Goal: Task Accomplishment & Management: Use online tool/utility

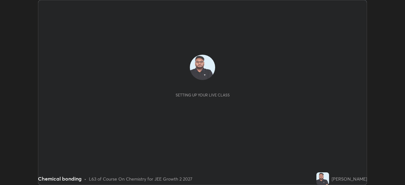
scroll to position [185, 405]
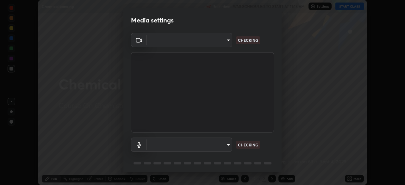
type input "7da4a789ca5c3b289f91b878aebf3769d603dce1d3acf67b661988e88742cb6b"
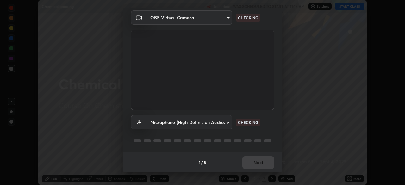
click at [223, 123] on body "Erase all Chemical bonding Recording WAS SCHEDULED TO START AT 11:15 AM Setting…" at bounding box center [202, 92] width 405 height 185
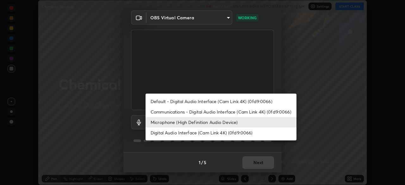
click at [216, 104] on li "Default - Digital Audio Interface (Cam Link 4K) (0fd9:0066)" at bounding box center [221, 101] width 151 height 10
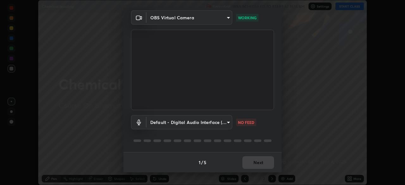
click at [220, 121] on body "Erase all Chemical bonding Recording WAS SCHEDULED TO START AT 11:15 AM Setting…" at bounding box center [202, 92] width 405 height 185
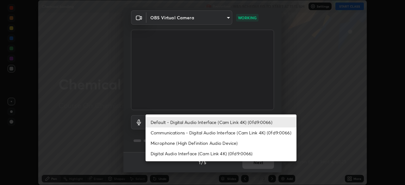
click at [208, 133] on li "Communications - Digital Audio Interface (Cam Link 4K) (0fd9:0066)" at bounding box center [221, 133] width 151 height 10
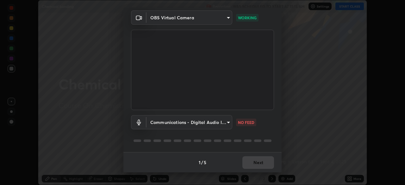
click at [220, 121] on body "Erase all Chemical bonding Recording WAS SCHEDULED TO START AT 11:15 AM Setting…" at bounding box center [202, 92] width 405 height 185
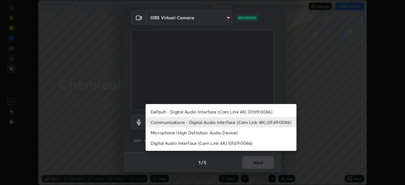
click at [212, 134] on li "Microphone (High Definition Audio Device)" at bounding box center [221, 133] width 151 height 10
type input "fc50d598a4e82581c73c0281820f68cfb1fb4fdb9e2a923d7e9252219d3fd878"
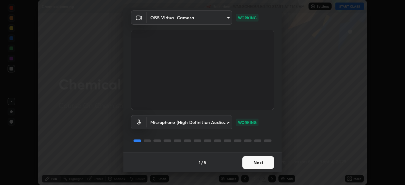
click at [251, 161] on button "Next" at bounding box center [258, 162] width 32 height 13
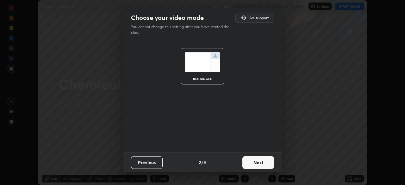
scroll to position [0, 0]
click at [253, 163] on button "Next" at bounding box center [258, 162] width 32 height 13
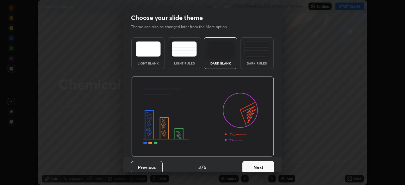
click at [252, 165] on button "Next" at bounding box center [258, 167] width 32 height 13
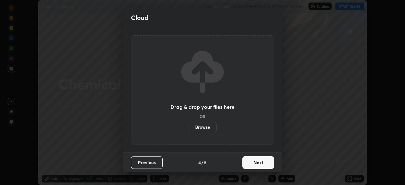
click at [252, 159] on button "Next" at bounding box center [258, 162] width 32 height 13
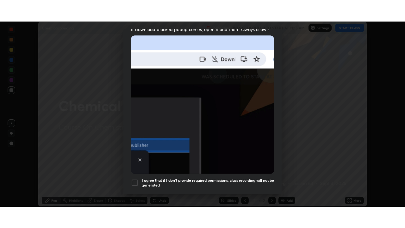
scroll to position [152, 0]
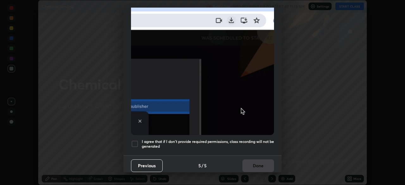
click at [232, 139] on h5 "I agree that if I don't provide required permissions, class recording will not …" at bounding box center [208, 144] width 132 height 10
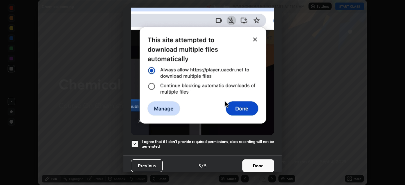
click at [250, 162] on button "Done" at bounding box center [258, 166] width 32 height 13
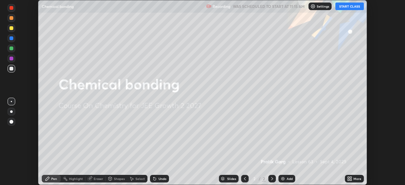
click at [349, 177] on icon at bounding box center [349, 178] width 2 height 2
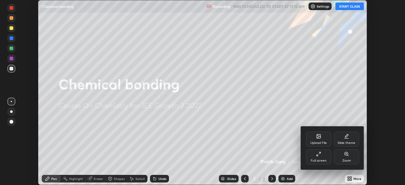
click at [320, 157] on div "Full screen" at bounding box center [318, 156] width 25 height 15
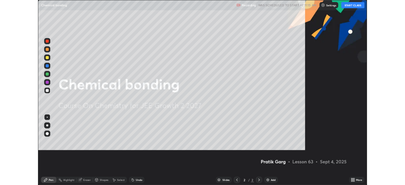
scroll to position [228, 405]
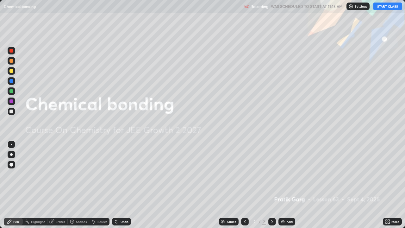
click at [388, 5] on button "START CLASS" at bounding box center [388, 7] width 28 height 8
click at [285, 185] on img at bounding box center [282, 221] width 5 height 5
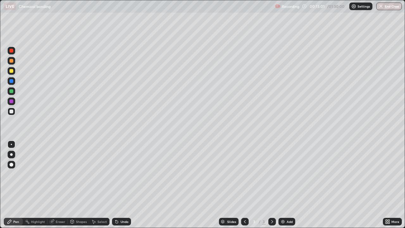
click at [13, 90] on div at bounding box center [11, 91] width 4 height 4
click at [283, 185] on img at bounding box center [282, 221] width 5 height 5
click at [244, 185] on icon at bounding box center [244, 221] width 5 height 5
click at [272, 185] on icon at bounding box center [272, 221] width 5 height 5
click at [10, 70] on div at bounding box center [11, 71] width 4 height 4
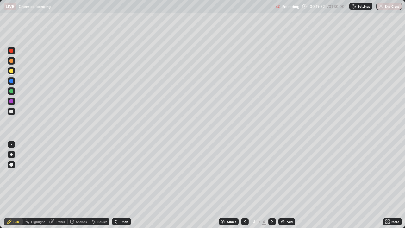
click at [11, 112] on div at bounding box center [11, 112] width 4 height 4
click at [123, 185] on div "Undo" at bounding box center [125, 221] width 8 height 3
click at [25, 185] on circle at bounding box center [25, 221] width 1 height 1
click at [16, 185] on div "Pen" at bounding box center [16, 221] width 6 height 3
click at [327, 185] on div "Slides 4 / 4 Add" at bounding box center [257, 221] width 252 height 13
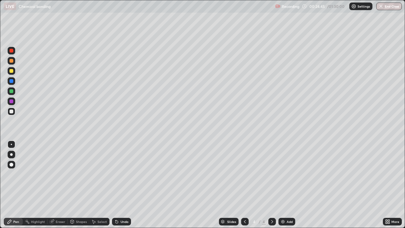
click at [353, 185] on div "Slides 4 / 4 Add" at bounding box center [257, 221] width 252 height 13
click at [104, 185] on div "Select" at bounding box center [102, 221] width 9 height 3
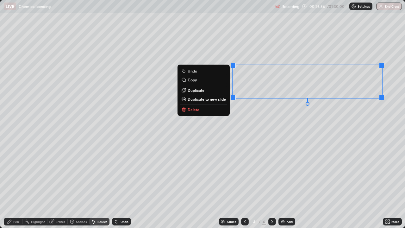
click at [211, 99] on p "Duplicate to new slide" at bounding box center [207, 99] width 38 height 5
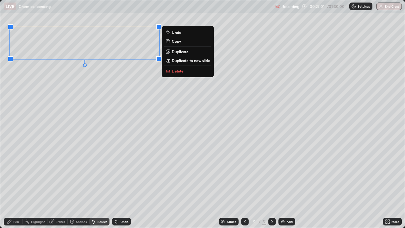
click at [13, 185] on div "Pen" at bounding box center [13, 222] width 19 height 8
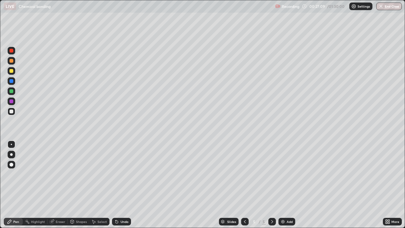
click at [116, 185] on icon at bounding box center [116, 220] width 1 height 1
click at [121, 185] on div "Undo" at bounding box center [125, 221] width 8 height 3
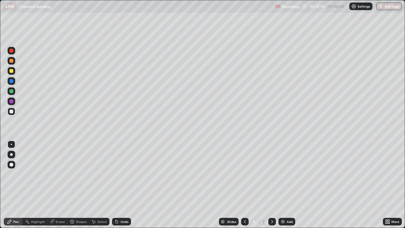
click at [123, 185] on div "Undo" at bounding box center [125, 221] width 8 height 3
click at [121, 185] on div "Undo" at bounding box center [125, 221] width 8 height 3
click at [120, 185] on div "Undo" at bounding box center [121, 222] width 19 height 8
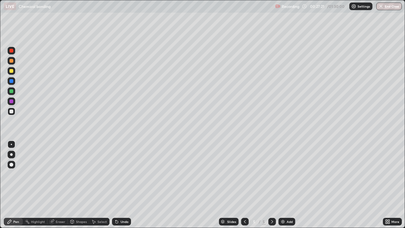
click at [121, 185] on div "Undo" at bounding box center [121, 222] width 19 height 8
click at [244, 185] on icon at bounding box center [244, 221] width 5 height 5
click at [331, 6] on div "Recording 00:30:02 / 01:30:00 Settings End Class" at bounding box center [338, 6] width 127 height 12
click at [358, 6] on p "Settings" at bounding box center [364, 6] width 12 height 3
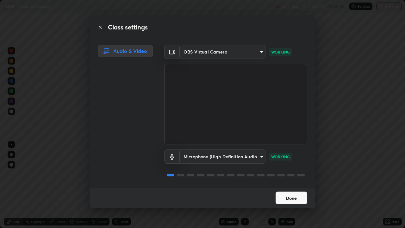
click at [286, 185] on button "Done" at bounding box center [292, 198] width 32 height 13
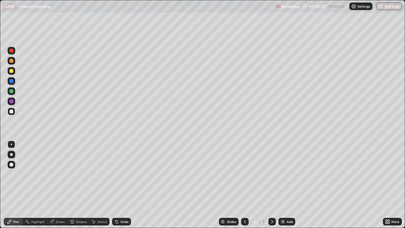
click at [282, 185] on div "Add" at bounding box center [287, 222] width 17 height 8
click at [85, 185] on div "Shapes" at bounding box center [79, 222] width 22 height 8
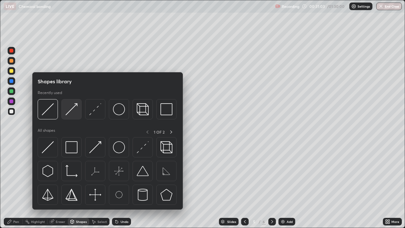
click at [73, 116] on div at bounding box center [71, 109] width 20 height 20
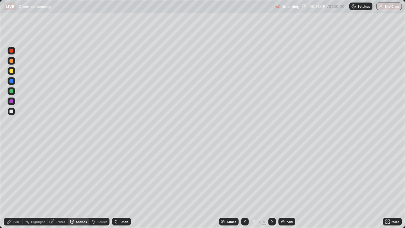
click at [13, 91] on div at bounding box center [11, 91] width 4 height 4
click at [13, 185] on div "Pen" at bounding box center [13, 222] width 19 height 8
click at [60, 185] on div "Eraser" at bounding box center [60, 221] width 9 height 3
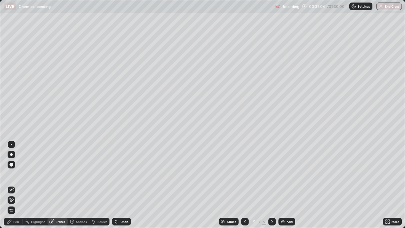
click at [122, 185] on div "Undo" at bounding box center [121, 222] width 19 height 8
click at [121, 185] on div "Undo" at bounding box center [121, 222] width 19 height 8
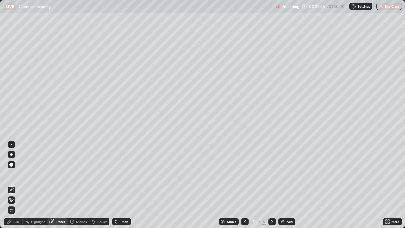
click at [121, 185] on div "Undo" at bounding box center [121, 222] width 19 height 8
click at [123, 185] on div "Undo" at bounding box center [121, 222] width 19 height 8
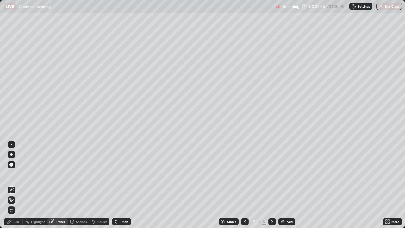
click at [120, 185] on div "Undo" at bounding box center [121, 222] width 19 height 8
click at [119, 185] on div "Undo" at bounding box center [121, 222] width 19 height 8
click at [13, 185] on div "Pen" at bounding box center [13, 222] width 19 height 8
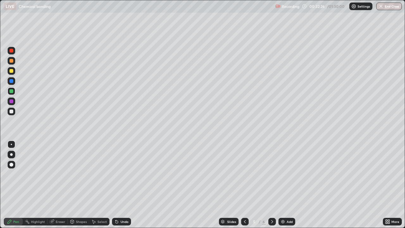
click at [82, 185] on div "Shapes" at bounding box center [81, 221] width 11 height 3
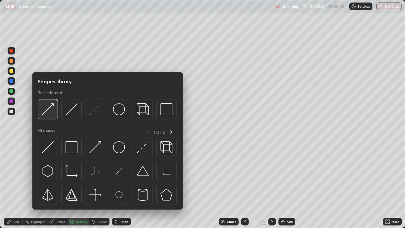
click at [49, 112] on img at bounding box center [48, 109] width 12 height 12
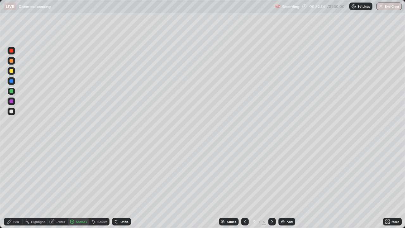
click at [14, 185] on div "Pen" at bounding box center [16, 221] width 6 height 3
click at [86, 185] on div "Shapes" at bounding box center [79, 222] width 22 height 8
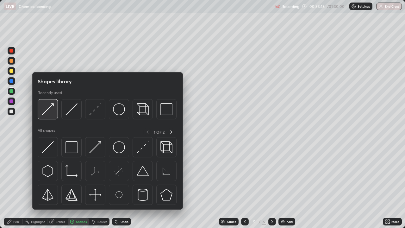
click at [51, 110] on img at bounding box center [48, 109] width 12 height 12
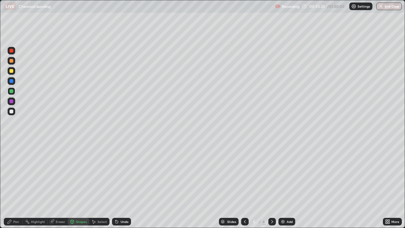
click at [16, 185] on div "Pen" at bounding box center [16, 221] width 6 height 3
click at [80, 185] on div "Shapes" at bounding box center [81, 221] width 11 height 3
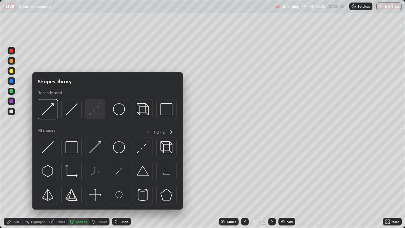
click at [99, 110] on img at bounding box center [95, 109] width 12 height 12
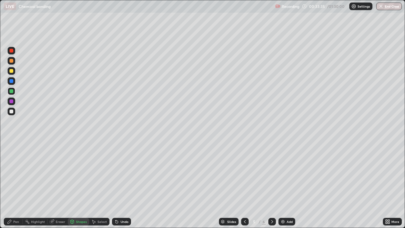
click at [14, 185] on div "Pen" at bounding box center [13, 222] width 19 height 8
click at [80, 185] on div "Shapes" at bounding box center [81, 221] width 11 height 3
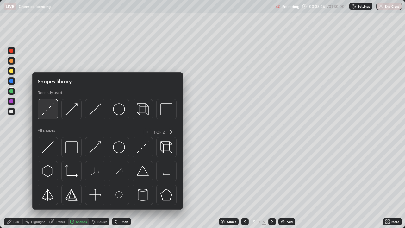
click at [46, 113] on img at bounding box center [48, 109] width 12 height 12
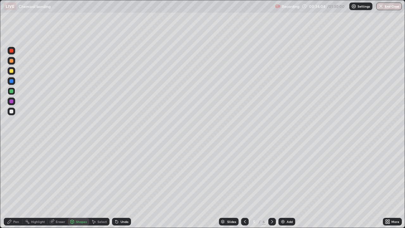
click at [81, 185] on div "Shapes" at bounding box center [81, 221] width 11 height 3
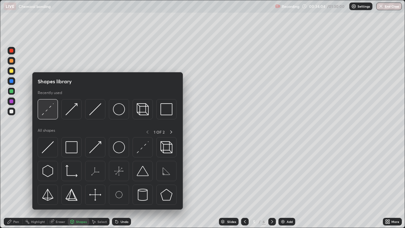
click at [47, 110] on img at bounding box center [48, 109] width 12 height 12
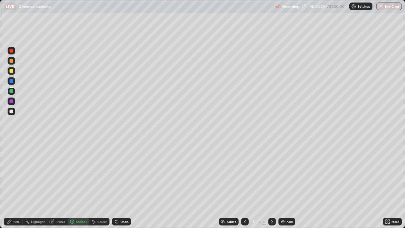
click at [60, 185] on div "Eraser" at bounding box center [60, 221] width 9 height 3
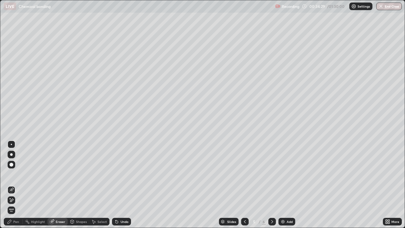
click at [18, 185] on div "Pen" at bounding box center [16, 221] width 6 height 3
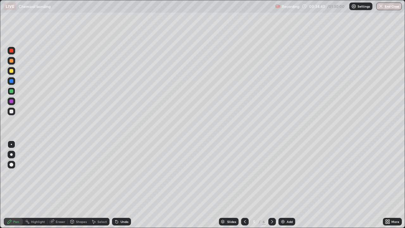
click at [59, 185] on div "Eraser" at bounding box center [60, 221] width 9 height 3
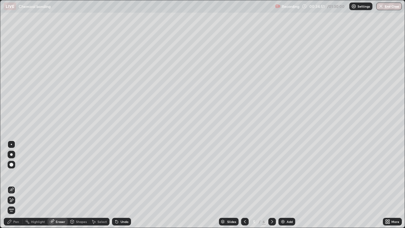
click at [76, 185] on div "Shapes" at bounding box center [79, 222] width 22 height 8
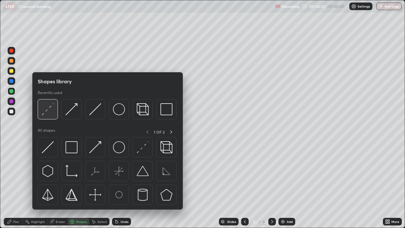
click at [46, 110] on img at bounding box center [48, 109] width 12 height 12
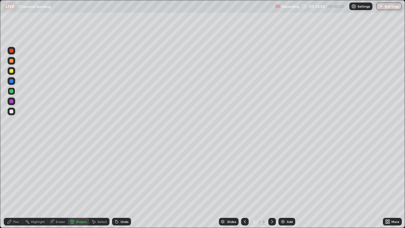
click at [17, 185] on div "Pen" at bounding box center [16, 221] width 6 height 3
click at [81, 185] on div "Shapes" at bounding box center [81, 221] width 11 height 3
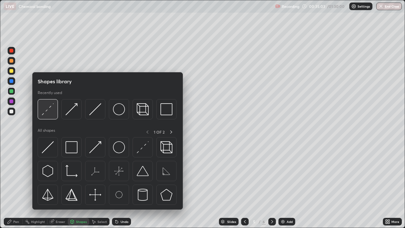
click at [48, 110] on img at bounding box center [48, 109] width 12 height 12
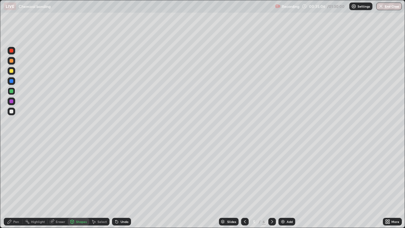
click at [15, 185] on div "Pen" at bounding box center [16, 221] width 6 height 3
click at [79, 185] on div "Shapes" at bounding box center [81, 221] width 11 height 3
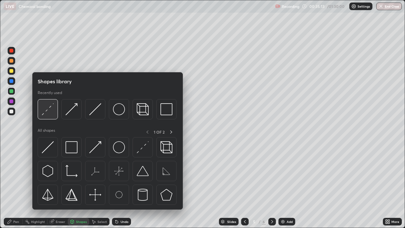
click at [48, 110] on img at bounding box center [48, 109] width 12 height 12
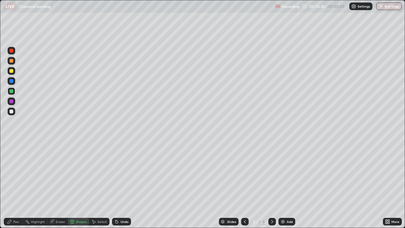
click at [60, 185] on div "Eraser" at bounding box center [60, 221] width 9 height 3
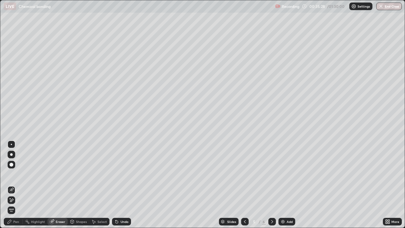
click at [15, 185] on div "Pen" at bounding box center [16, 221] width 6 height 3
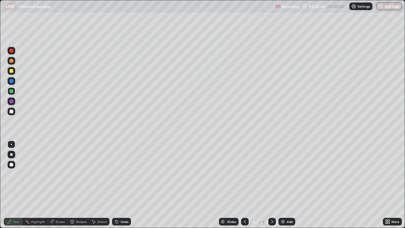
click at [83, 185] on div "Shapes" at bounding box center [81, 221] width 11 height 3
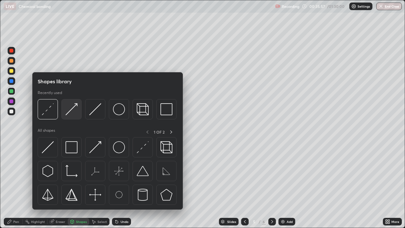
click at [72, 115] on div at bounding box center [71, 109] width 20 height 20
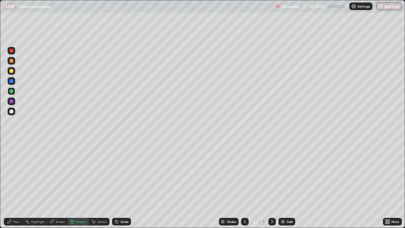
click at [19, 185] on div "Pen" at bounding box center [13, 222] width 19 height 8
click at [83, 185] on div "Shapes" at bounding box center [81, 221] width 11 height 3
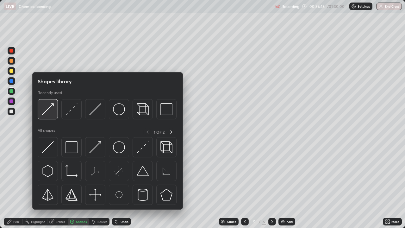
click at [48, 116] on div at bounding box center [48, 109] width 20 height 20
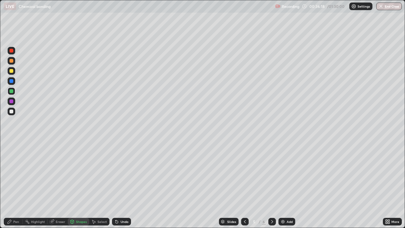
click at [10, 69] on div at bounding box center [11, 71] width 4 height 4
click at [20, 185] on div "Pen" at bounding box center [13, 222] width 19 height 8
click at [58, 185] on div "Eraser" at bounding box center [57, 222] width 20 height 8
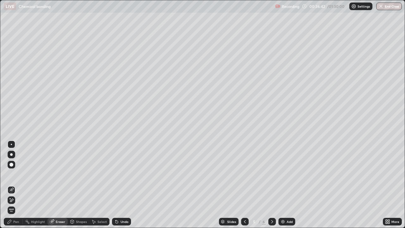
click at [84, 185] on div "Shapes" at bounding box center [81, 221] width 11 height 3
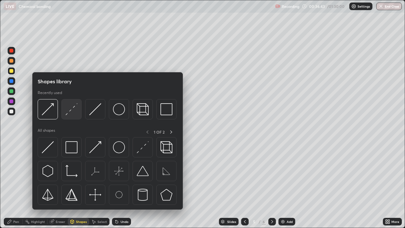
click at [70, 109] on img at bounding box center [72, 109] width 12 height 12
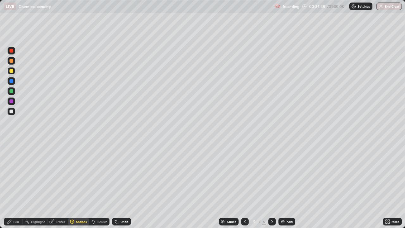
click at [86, 185] on div "Shapes" at bounding box center [81, 221] width 11 height 3
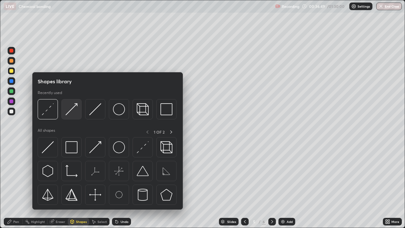
click at [73, 110] on img at bounding box center [72, 109] width 12 height 12
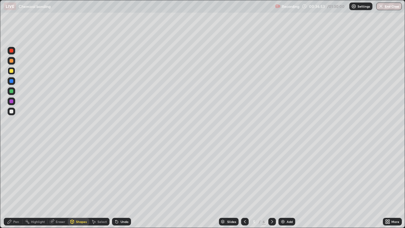
click at [16, 185] on div "Pen" at bounding box center [16, 221] width 6 height 3
click at [83, 185] on div "Shapes" at bounding box center [79, 222] width 22 height 8
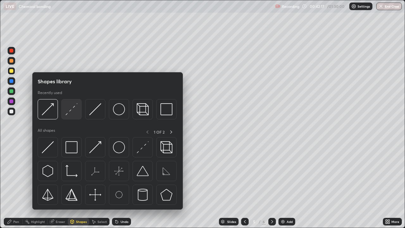
click at [71, 110] on img at bounding box center [72, 109] width 12 height 12
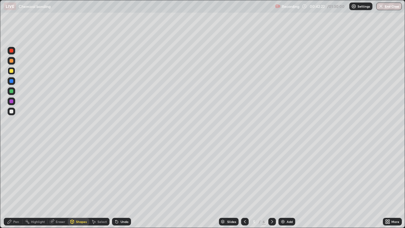
click at [19, 185] on div "Pen" at bounding box center [13, 222] width 19 height 8
click at [121, 185] on div "Undo" at bounding box center [125, 221] width 8 height 3
click at [287, 185] on div "Add" at bounding box center [287, 222] width 17 height 8
click at [167, 44] on button "Undo" at bounding box center [175, 47] width 18 height 8
click at [288, 185] on div "Add" at bounding box center [287, 222] width 17 height 8
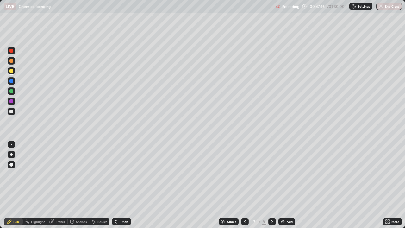
click at [11, 61] on div at bounding box center [11, 61] width 4 height 4
click at [242, 185] on div at bounding box center [245, 221] width 8 height 13
click at [245, 185] on icon at bounding box center [244, 221] width 5 height 5
click at [270, 185] on div at bounding box center [272, 222] width 8 height 8
click at [272, 185] on icon at bounding box center [272, 221] width 5 height 5
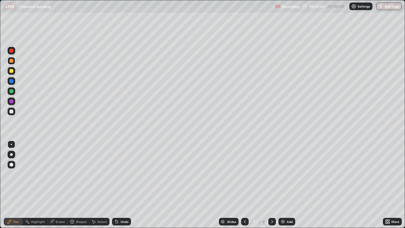
click at [272, 185] on icon at bounding box center [272, 221] width 5 height 5
click at [245, 185] on div at bounding box center [245, 222] width 8 height 8
click at [288, 185] on div "Add" at bounding box center [290, 221] width 6 height 3
click at [11, 71] on div at bounding box center [11, 71] width 4 height 4
click at [12, 90] on div at bounding box center [11, 91] width 4 height 4
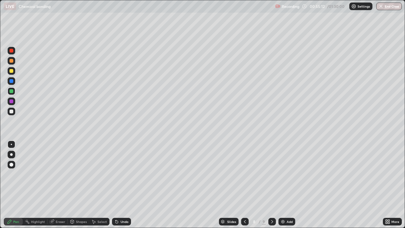
click at [82, 185] on div "Shapes" at bounding box center [81, 221] width 11 height 3
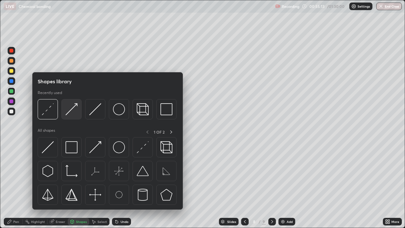
click at [73, 110] on img at bounding box center [72, 109] width 12 height 12
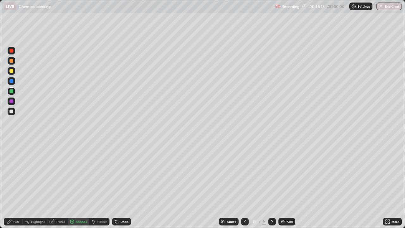
click at [16, 185] on div "Pen" at bounding box center [13, 222] width 19 height 8
click at [80, 185] on div "Shapes" at bounding box center [81, 221] width 11 height 3
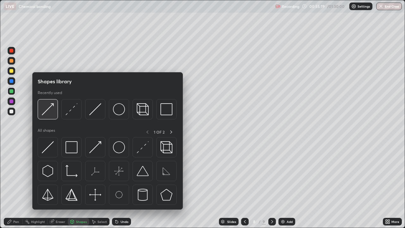
click at [48, 112] on img at bounding box center [48, 109] width 12 height 12
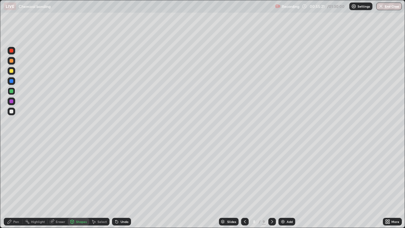
click at [16, 185] on div "Pen" at bounding box center [16, 221] width 6 height 3
click at [125, 185] on div "Undo" at bounding box center [125, 221] width 8 height 3
click at [128, 185] on div "Undo" at bounding box center [121, 222] width 19 height 8
click at [59, 185] on div "Eraser" at bounding box center [60, 221] width 9 height 3
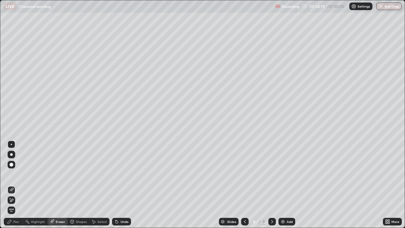
click at [19, 185] on div "Pen" at bounding box center [13, 222] width 19 height 8
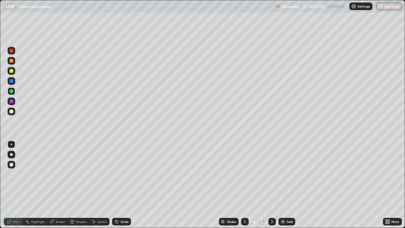
click at [82, 185] on div "Shapes" at bounding box center [81, 221] width 11 height 3
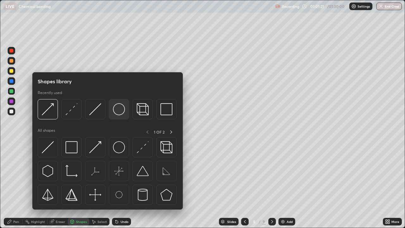
click at [121, 110] on img at bounding box center [119, 109] width 12 height 12
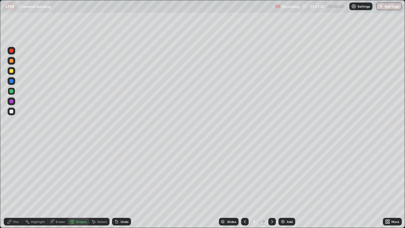
click at [11, 70] on div at bounding box center [11, 71] width 4 height 4
click at [123, 185] on div "Undo" at bounding box center [125, 221] width 8 height 3
click at [291, 185] on div "Add" at bounding box center [290, 221] width 6 height 3
click at [11, 110] on div at bounding box center [11, 112] width 4 height 4
click at [124, 185] on div "Undo" at bounding box center [121, 222] width 19 height 8
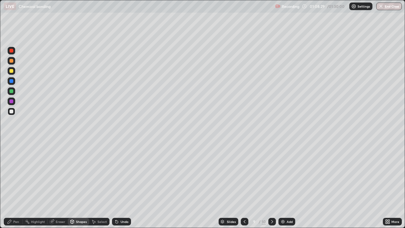
click at [17, 185] on div "Pen" at bounding box center [13, 222] width 19 height 8
click at [12, 111] on div at bounding box center [11, 112] width 4 height 4
click at [280, 185] on img at bounding box center [282, 221] width 5 height 5
click at [12, 60] on div at bounding box center [11, 61] width 4 height 4
click at [245, 185] on icon at bounding box center [244, 221] width 5 height 5
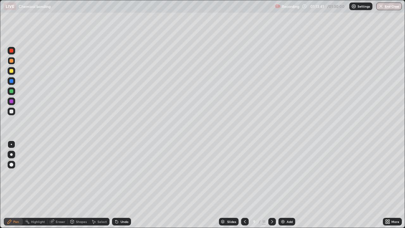
click at [272, 185] on div at bounding box center [272, 222] width 8 height 8
click at [122, 185] on div "Undo" at bounding box center [121, 222] width 19 height 8
click at [81, 185] on div "Shapes" at bounding box center [79, 222] width 22 height 8
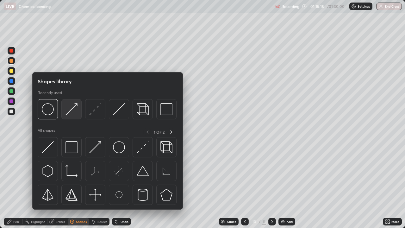
click at [70, 112] on img at bounding box center [72, 109] width 12 height 12
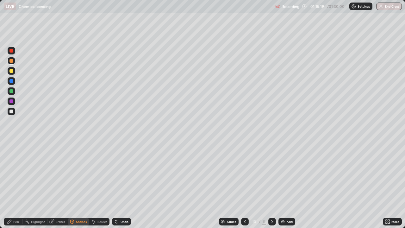
click at [21, 185] on div "Pen" at bounding box center [13, 222] width 19 height 8
click at [81, 185] on div "Shapes" at bounding box center [81, 221] width 11 height 3
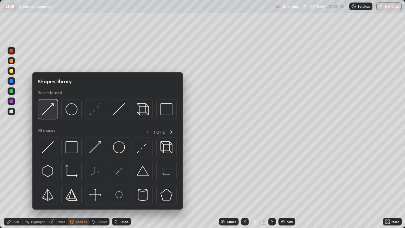
click at [50, 110] on img at bounding box center [48, 109] width 12 height 12
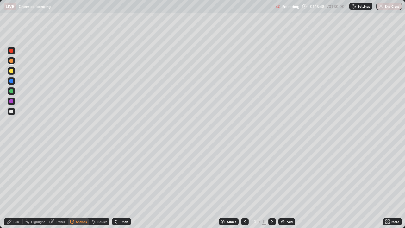
click at [18, 185] on div "Pen" at bounding box center [16, 221] width 6 height 3
click at [12, 110] on div at bounding box center [11, 112] width 4 height 4
click at [287, 185] on div "Add" at bounding box center [290, 221] width 6 height 3
click at [245, 185] on icon at bounding box center [244, 221] width 5 height 5
click at [287, 185] on div "Add" at bounding box center [287, 222] width 17 height 8
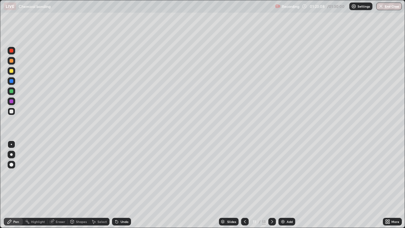
click at [79, 185] on div "Shapes" at bounding box center [79, 222] width 22 height 8
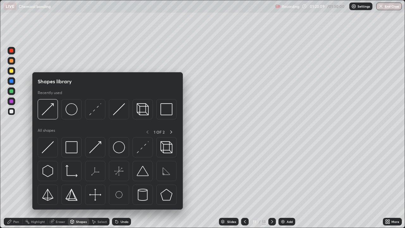
click at [58, 185] on div "Eraser" at bounding box center [57, 222] width 20 height 8
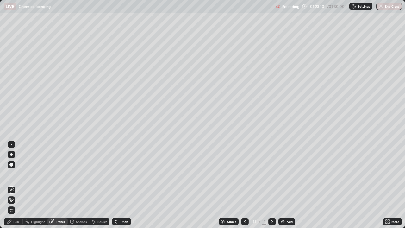
click at [57, 185] on div "Eraser" at bounding box center [60, 221] width 9 height 3
click at [10, 185] on div "Pen" at bounding box center [13, 222] width 19 height 8
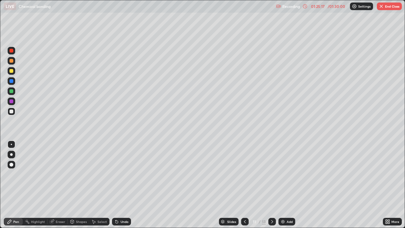
click at [121, 185] on div "Undo" at bounding box center [125, 221] width 8 height 3
click at [120, 185] on div "Undo" at bounding box center [121, 222] width 19 height 8
click at [100, 185] on div "Select" at bounding box center [102, 221] width 9 height 3
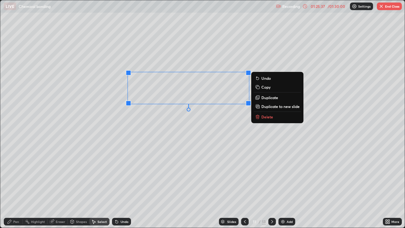
click at [267, 99] on p "Duplicate" at bounding box center [269, 97] width 17 height 5
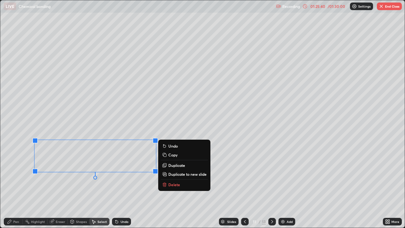
click at [14, 185] on div "Pen" at bounding box center [16, 221] width 6 height 3
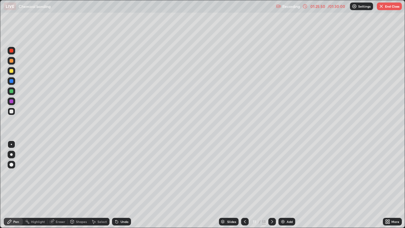
click at [244, 185] on icon at bounding box center [244, 221] width 5 height 5
click at [269, 185] on div at bounding box center [272, 222] width 8 height 8
click at [81, 185] on div "Shapes" at bounding box center [79, 222] width 22 height 8
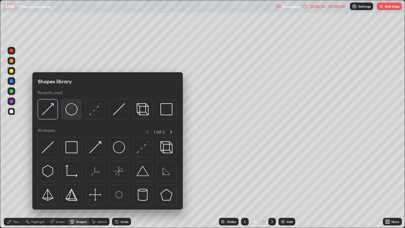
click at [74, 114] on img at bounding box center [72, 109] width 12 height 12
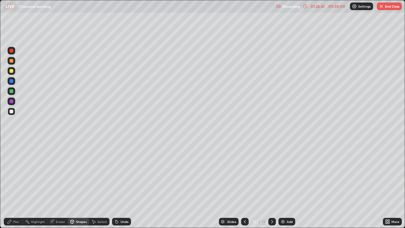
click at [14, 91] on div at bounding box center [12, 91] width 8 height 8
click at [122, 185] on div "Undo" at bounding box center [121, 222] width 19 height 8
click at [123, 185] on div "Undo" at bounding box center [121, 222] width 19 height 8
click at [20, 185] on div "Pen" at bounding box center [13, 222] width 19 height 8
click at [84, 185] on div "Shapes" at bounding box center [81, 221] width 11 height 3
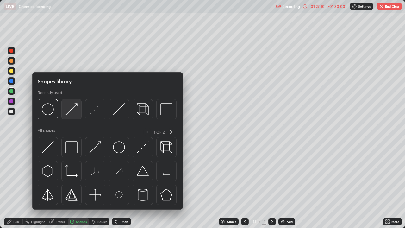
click at [72, 110] on img at bounding box center [72, 109] width 12 height 12
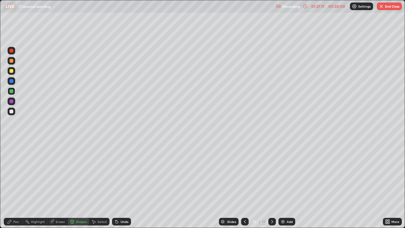
click at [17, 185] on div "Pen" at bounding box center [16, 221] width 6 height 3
click at [78, 185] on div "Shapes" at bounding box center [79, 222] width 22 height 8
click at [12, 185] on div "Pen" at bounding box center [13, 222] width 19 height 8
click at [323, 6] on div "01:29:50" at bounding box center [318, 6] width 18 height 4
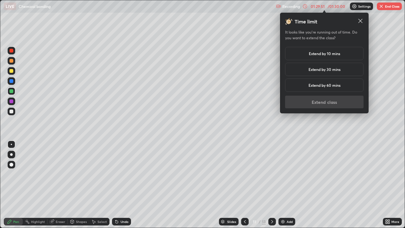
click at [309, 56] on h5 "Extend by 10 mins" at bounding box center [324, 54] width 31 height 6
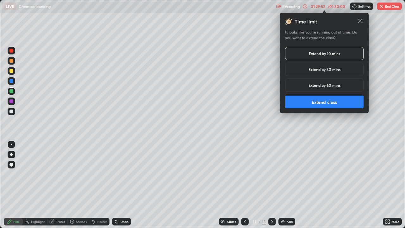
click at [317, 104] on button "Extend class" at bounding box center [324, 102] width 79 height 13
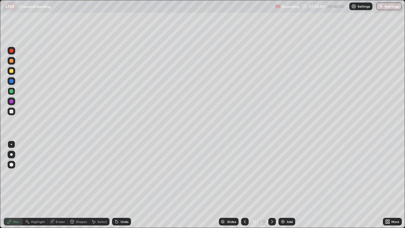
click at [292, 185] on div "Add" at bounding box center [290, 221] width 6 height 3
click at [12, 112] on div at bounding box center [11, 112] width 4 height 4
click at [11, 90] on div at bounding box center [11, 91] width 4 height 4
click at [12, 113] on div at bounding box center [11, 112] width 4 height 4
click at [393, 185] on div "More" at bounding box center [396, 221] width 8 height 3
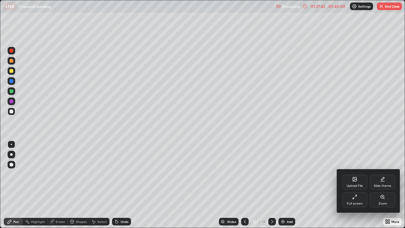
click at [361, 185] on div "Full screen" at bounding box center [354, 199] width 25 height 15
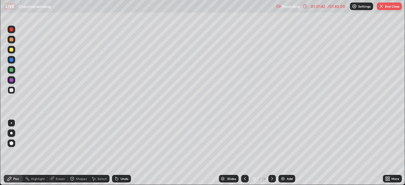
scroll to position [31472, 31252]
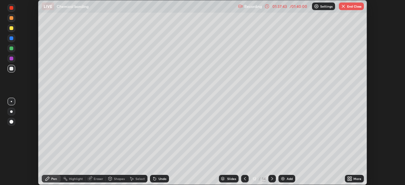
click at [357, 8] on button "End Class" at bounding box center [351, 7] width 25 height 8
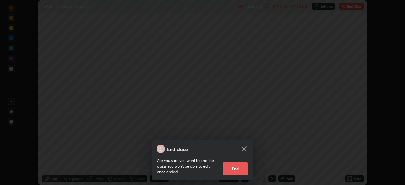
click at [243, 169] on button "End" at bounding box center [235, 168] width 25 height 13
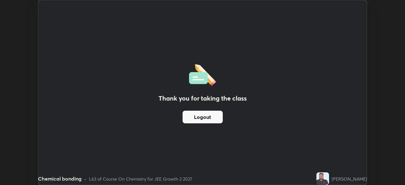
click at [212, 116] on button "Logout" at bounding box center [203, 117] width 40 height 13
